Goal: Book appointment/travel/reservation

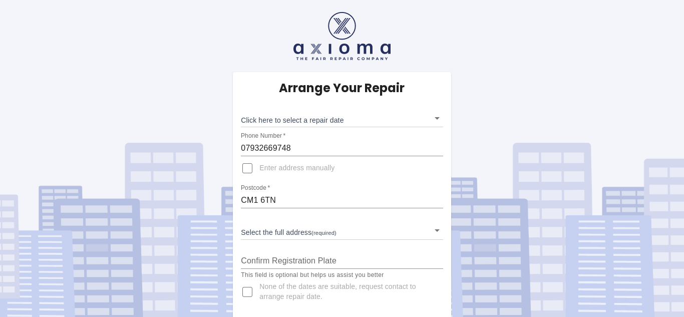
scroll to position [3, 0]
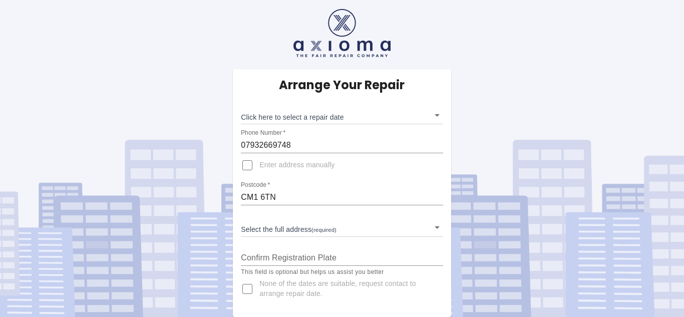
click at [362, 228] on body "Arrange Your Repair Click here to select a repair date ​ Phone Number   * 07932…" at bounding box center [342, 157] width 684 height 320
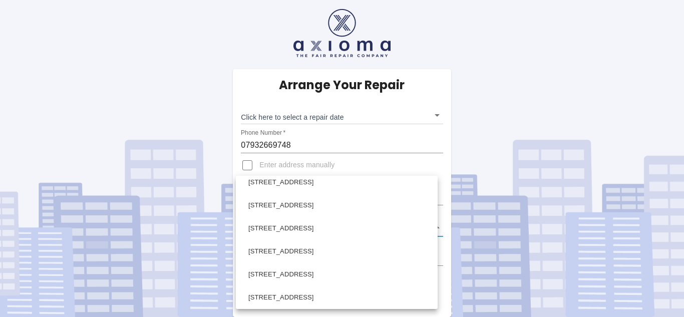
scroll to position [194, 0]
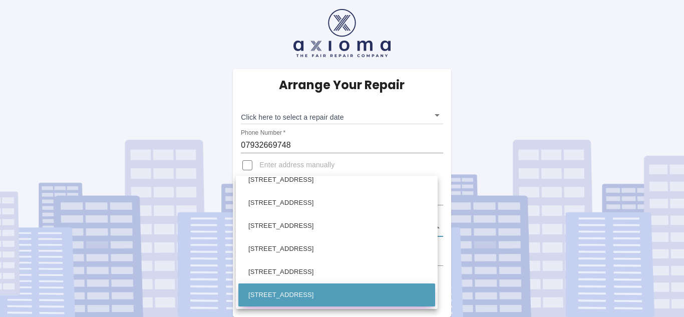
click at [297, 293] on li "[STREET_ADDRESS]" at bounding box center [336, 295] width 197 height 23
type input "[STREET_ADDRESS]"
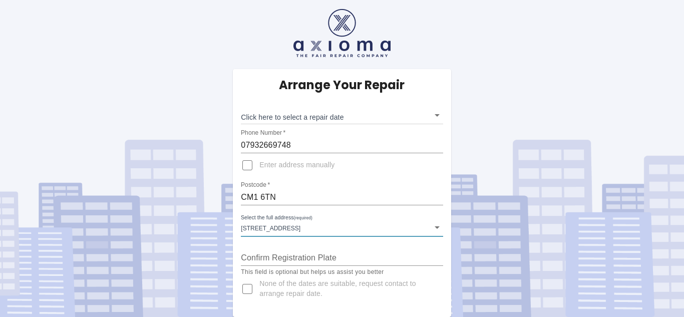
click at [296, 255] on input "Confirm Registration Plate" at bounding box center [342, 258] width 202 height 16
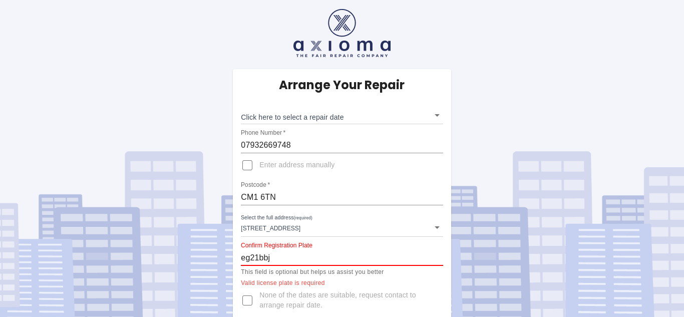
scroll to position [15, 0]
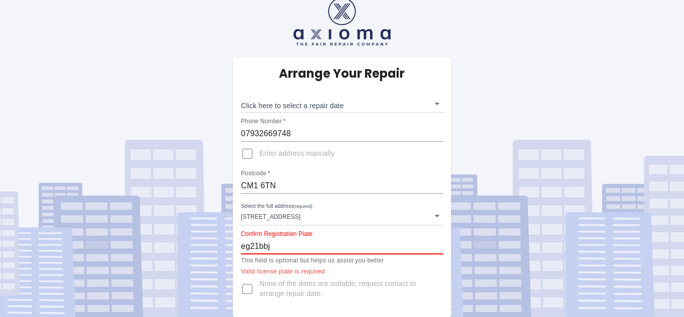
drag, startPoint x: 278, startPoint y: 245, endPoint x: 221, endPoint y: 244, distance: 56.6
click at [221, 244] on div "Arrange Your Repair Click here to select a repair date ​ Phone Number   * 07932…" at bounding box center [341, 151] width 699 height 332
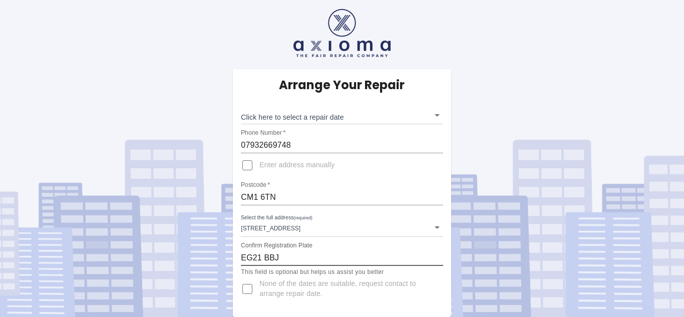
scroll to position [3, 0]
type input "EG21 BBJ"
click at [245, 287] on input "None of the dates are suitable, request contact to arrange repair date." at bounding box center [247, 289] width 24 height 24
checkbox input "true"
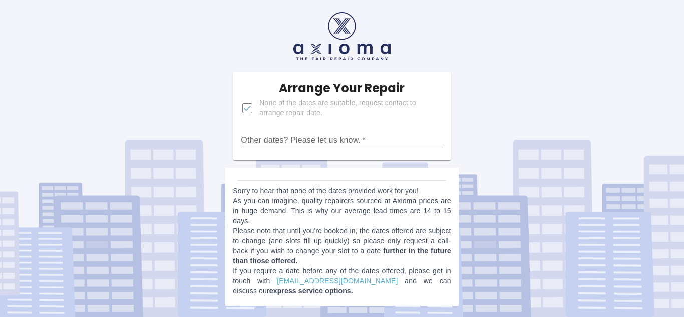
scroll to position [0, 0]
click at [479, 128] on div "Arrange Your Repair None of the dates are suitable, request contact to arrange …" at bounding box center [341, 157] width 699 height 314
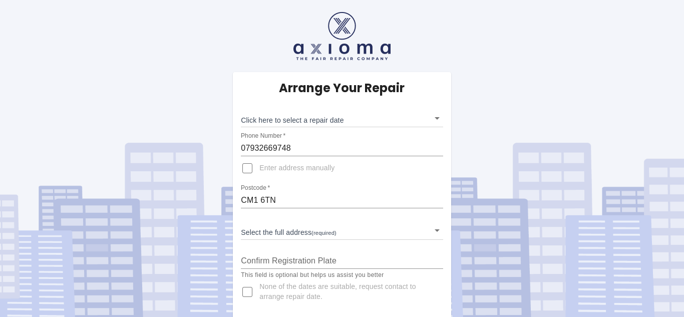
click at [354, 228] on body "Arrange Your Repair Click here to select a repair date ​ Phone Number   * 07932…" at bounding box center [342, 160] width 684 height 320
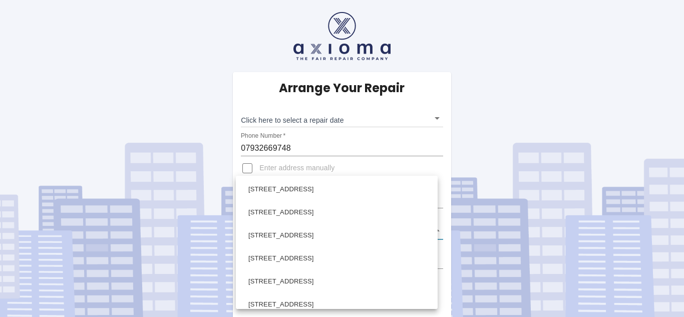
scroll to position [207, 0]
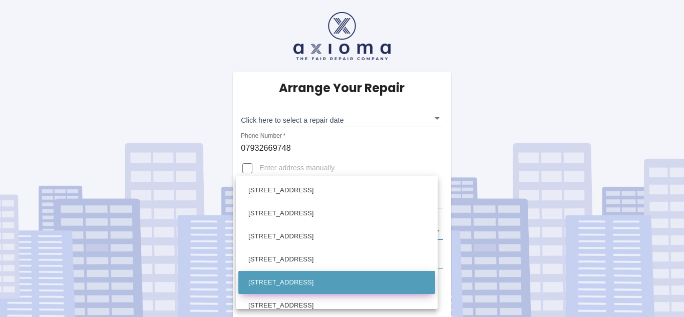
click at [313, 286] on li "[STREET_ADDRESS]" at bounding box center [336, 282] width 197 height 23
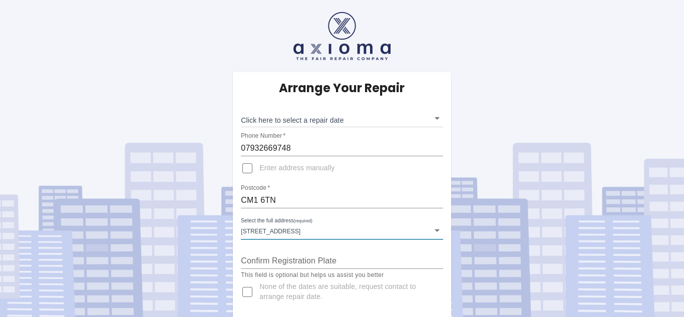
type input "[STREET_ADDRESS]"
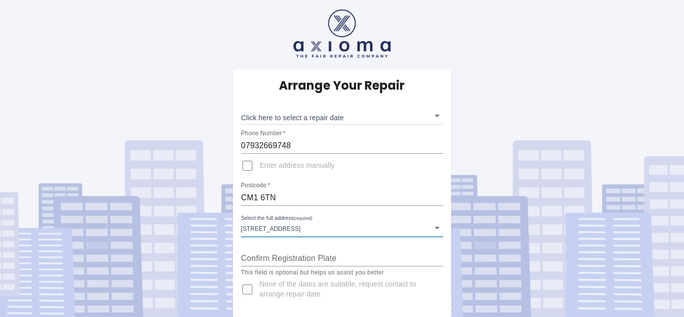
scroll to position [3, 0]
click at [498, 142] on div "Arrange Your Repair Click here to select a repair date ​ Phone Number   * 07932…" at bounding box center [341, 157] width 699 height 320
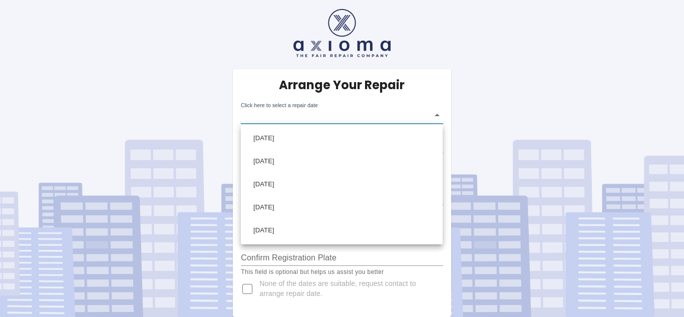
click at [432, 113] on body "Arrange Your Repair Click here to select a repair date ​ Phone Number   * 07932…" at bounding box center [342, 157] width 684 height 320
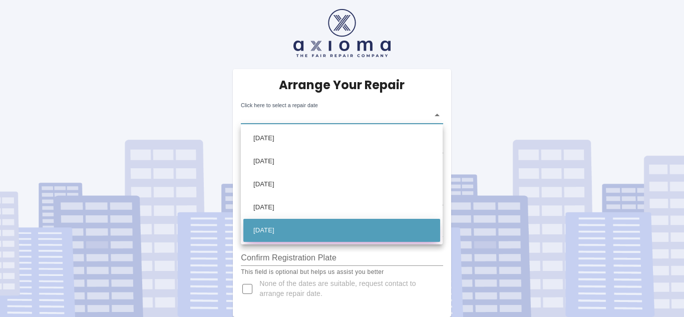
click at [285, 233] on li "[DATE]" at bounding box center [342, 230] width 197 height 23
type input "[DATE]T00:00:00.000Z"
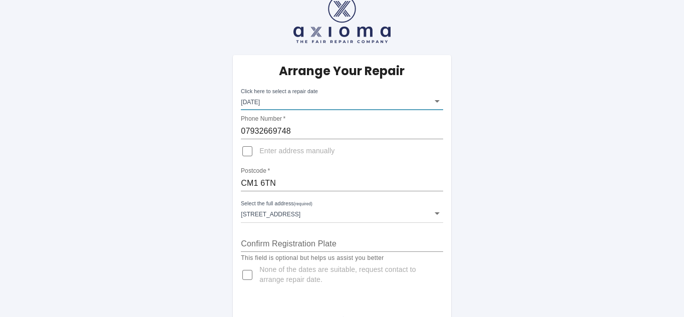
scroll to position [19, 0]
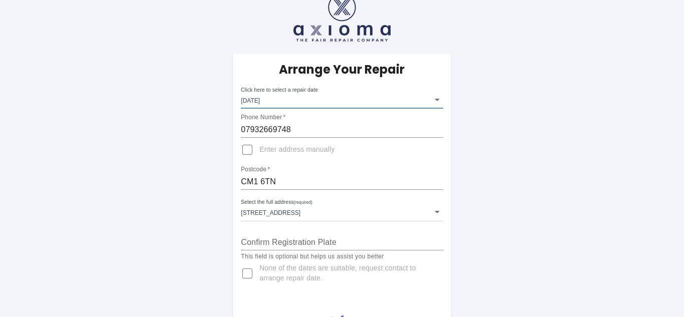
click at [269, 245] on input "Confirm Registration Plate" at bounding box center [342, 242] width 202 height 16
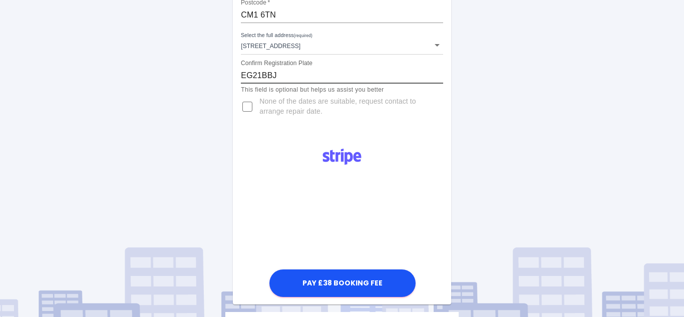
scroll to position [186, 0]
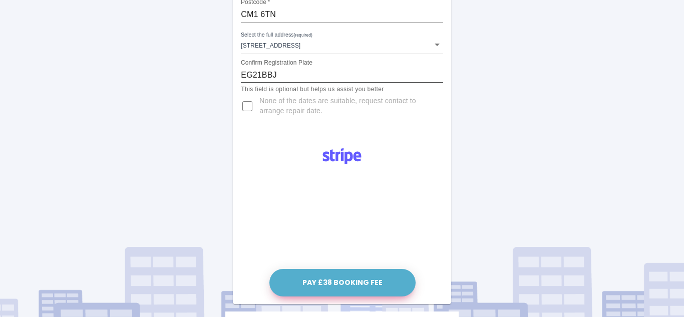
type input "EG21BBJ"
click at [350, 283] on button "Pay £38 Booking Fee" at bounding box center [343, 283] width 146 height 28
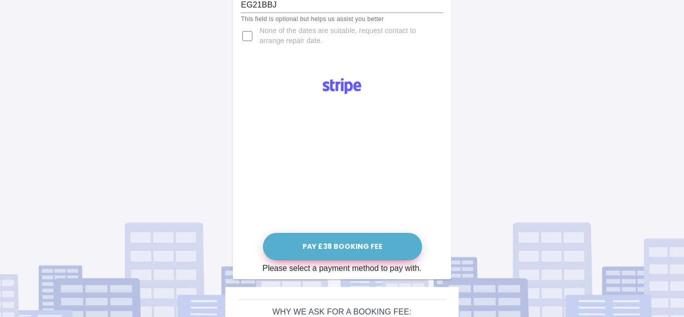
scroll to position [257, 0]
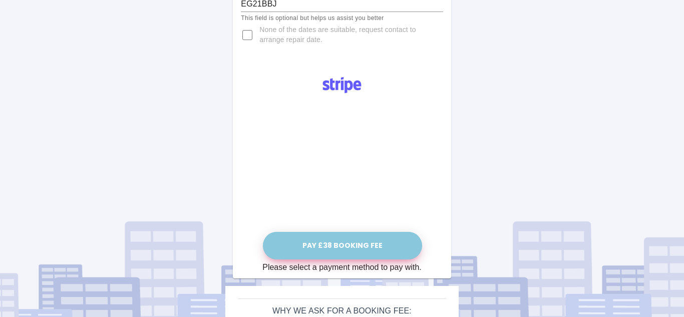
click at [331, 244] on button "Pay £38 Booking Fee" at bounding box center [342, 246] width 159 height 28
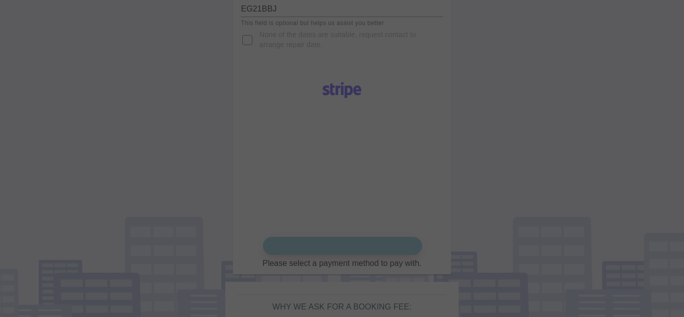
scroll to position [247, 0]
